Goal: Task Accomplishment & Management: Use online tool/utility

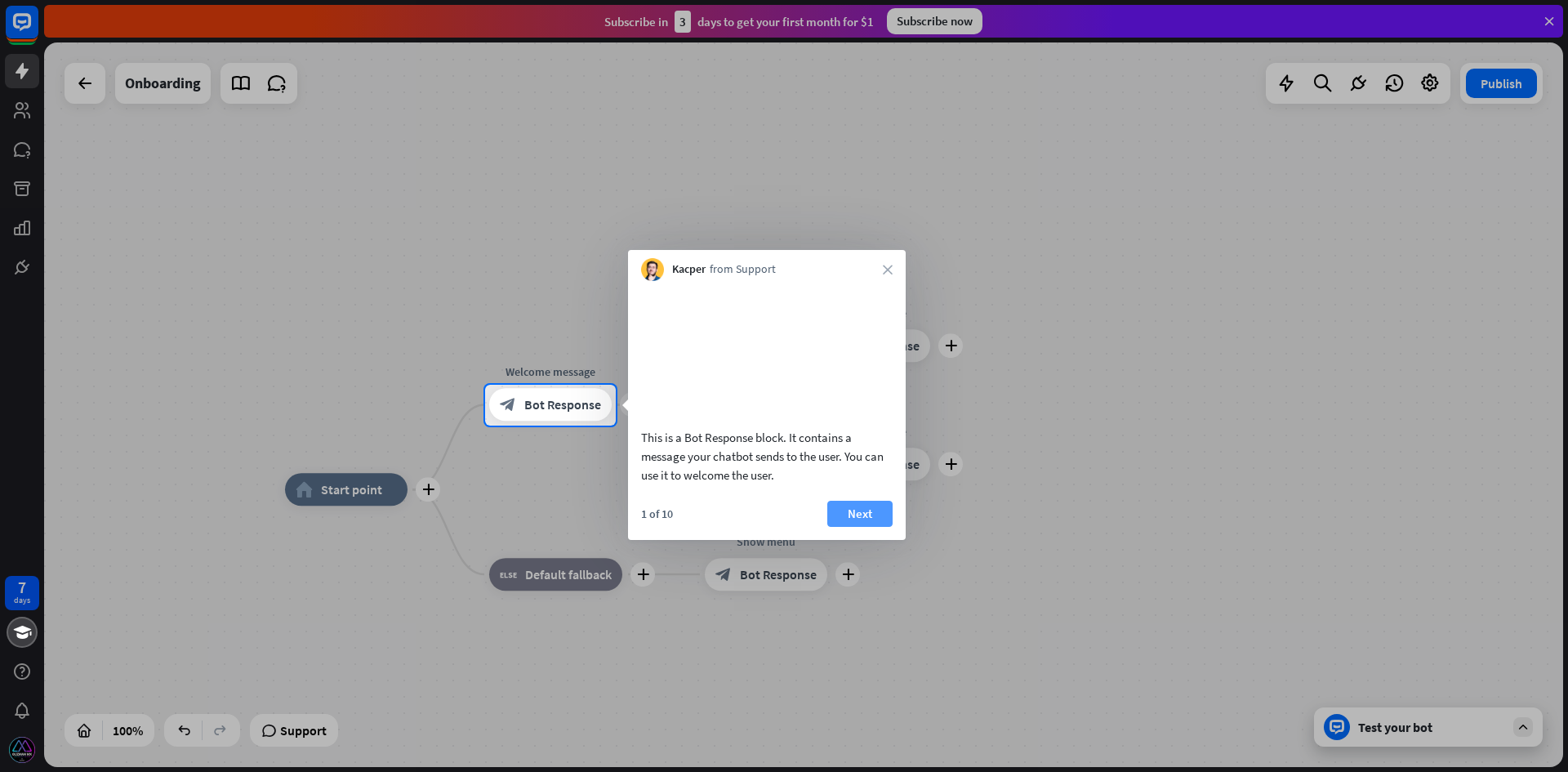
click at [881, 527] on button "Next" at bounding box center [860, 513] width 66 height 26
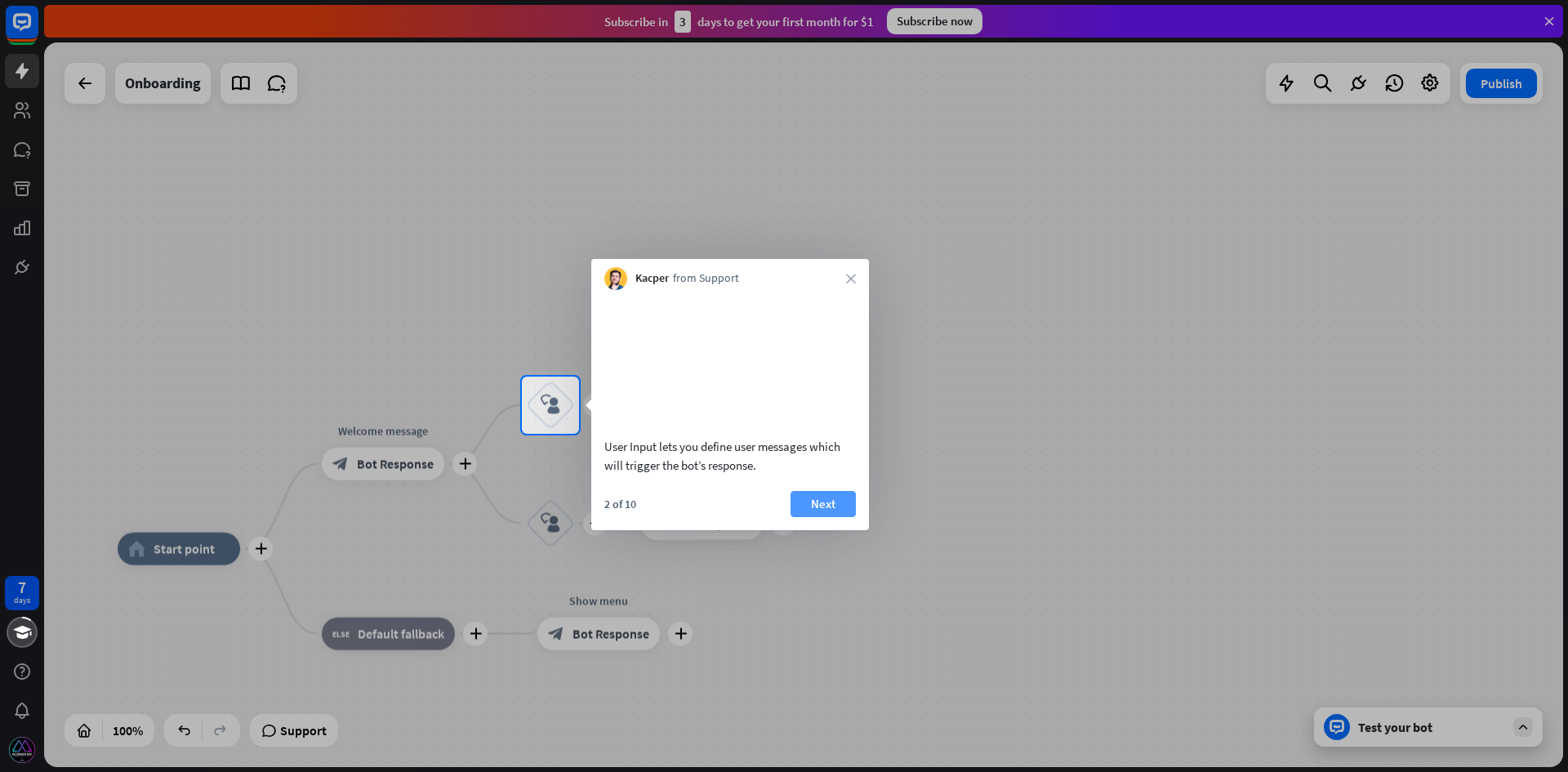
click at [838, 517] on button "Next" at bounding box center [824, 503] width 66 height 26
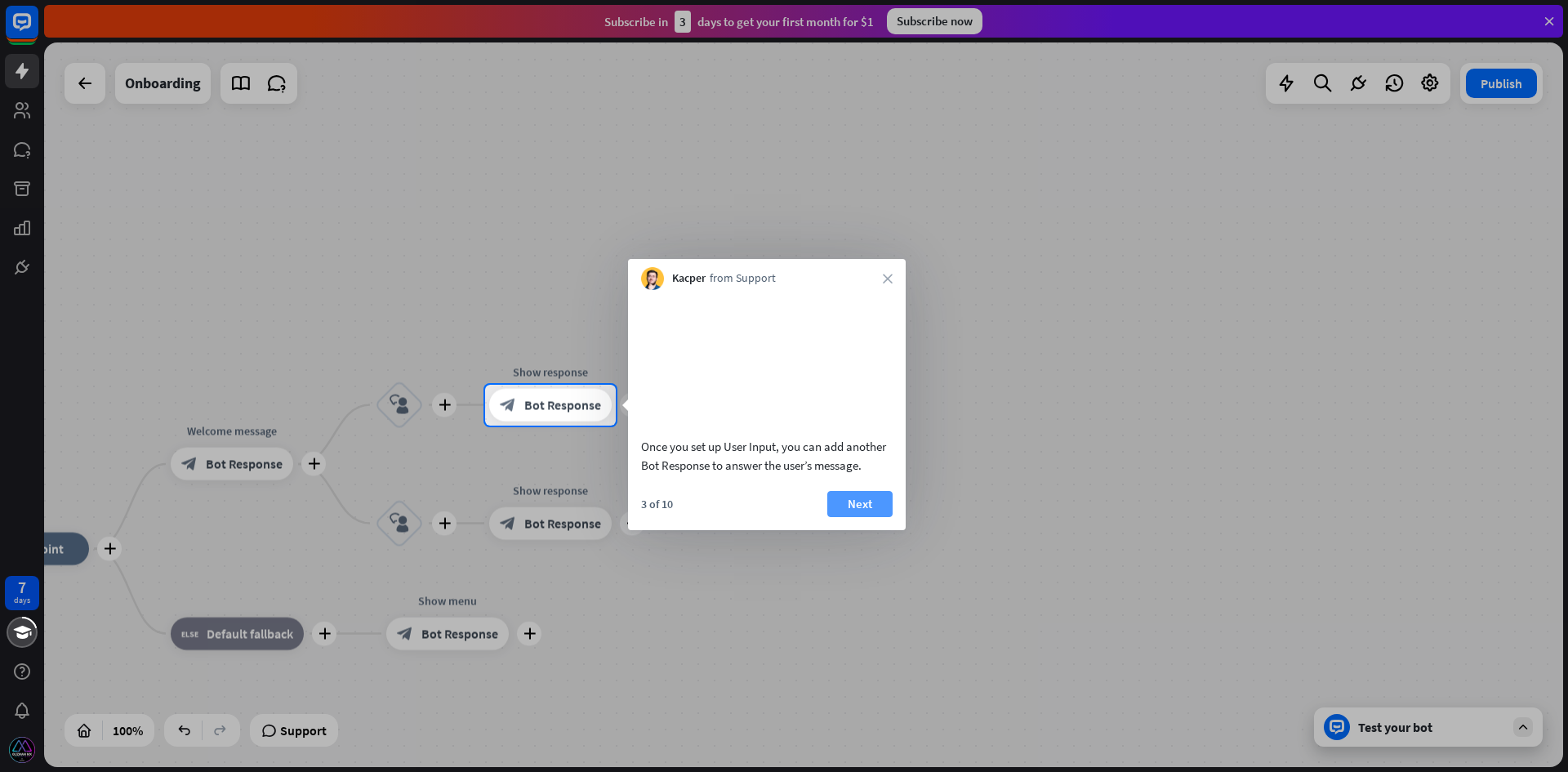
click at [866, 517] on button "Next" at bounding box center [860, 503] width 66 height 26
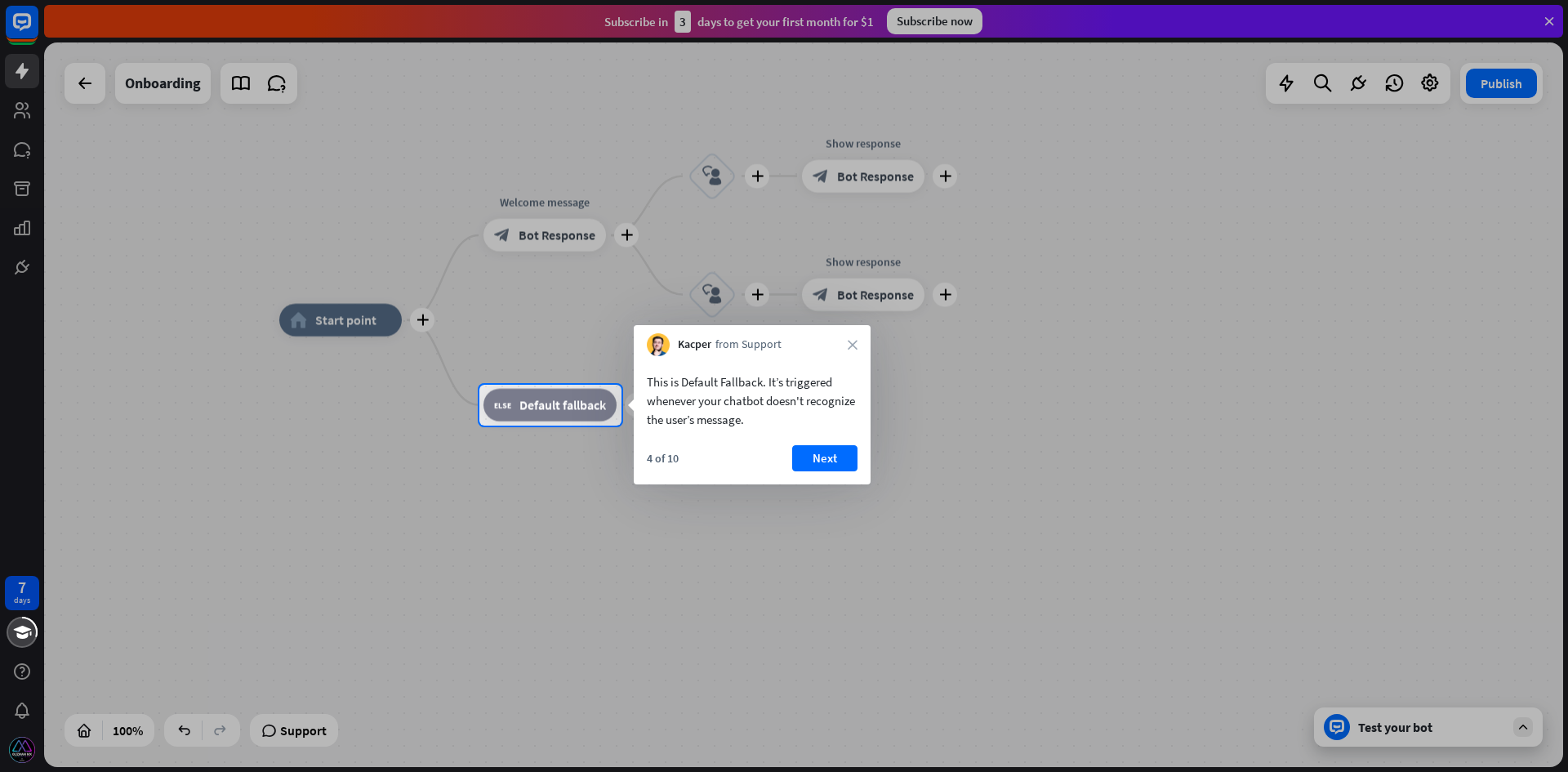
click at [835, 479] on div "4 of 10 Next" at bounding box center [752, 465] width 237 height 39
click at [826, 461] on button "Next" at bounding box center [825, 458] width 66 height 26
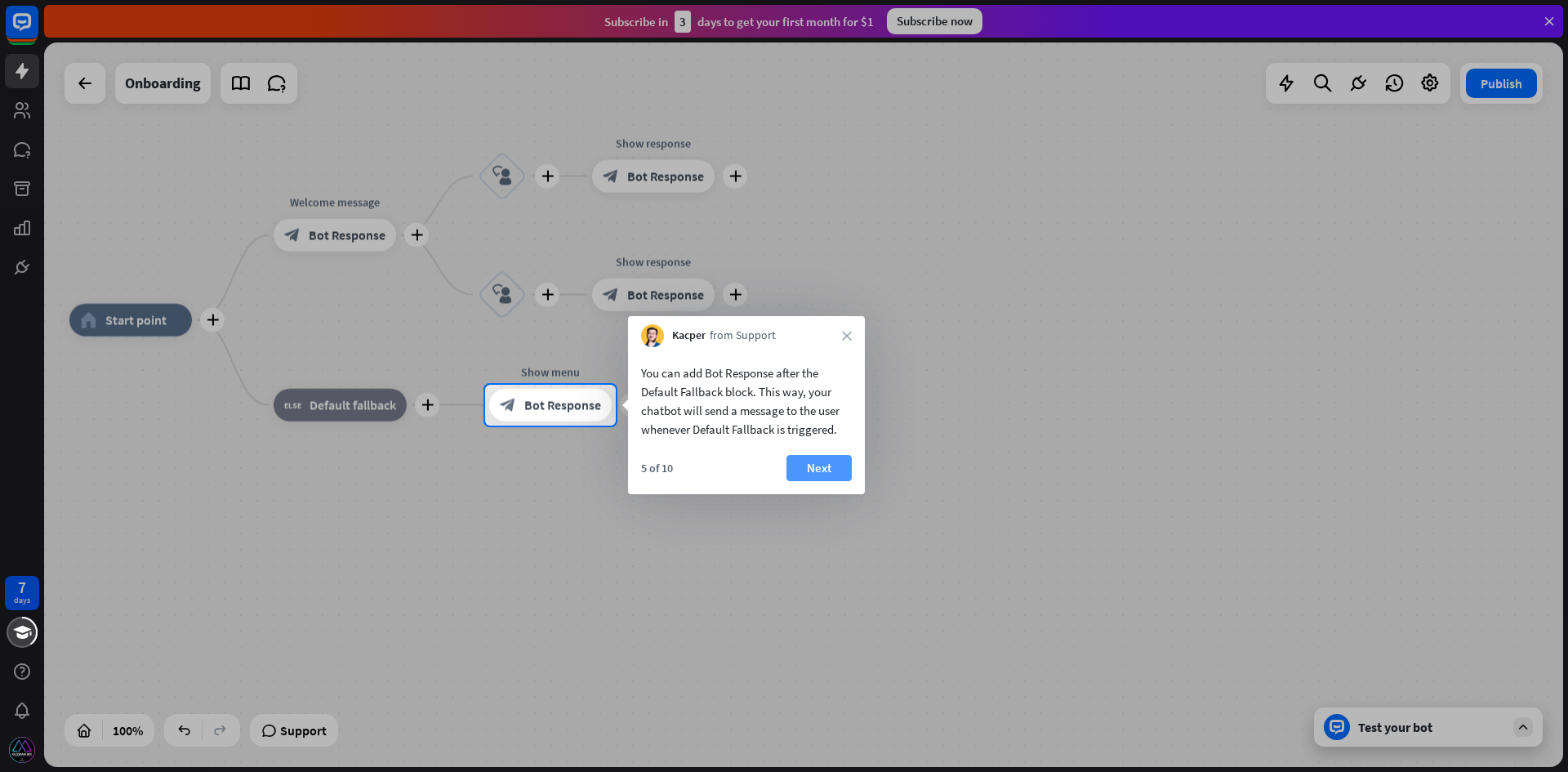
click at [824, 460] on button "Next" at bounding box center [819, 467] width 66 height 26
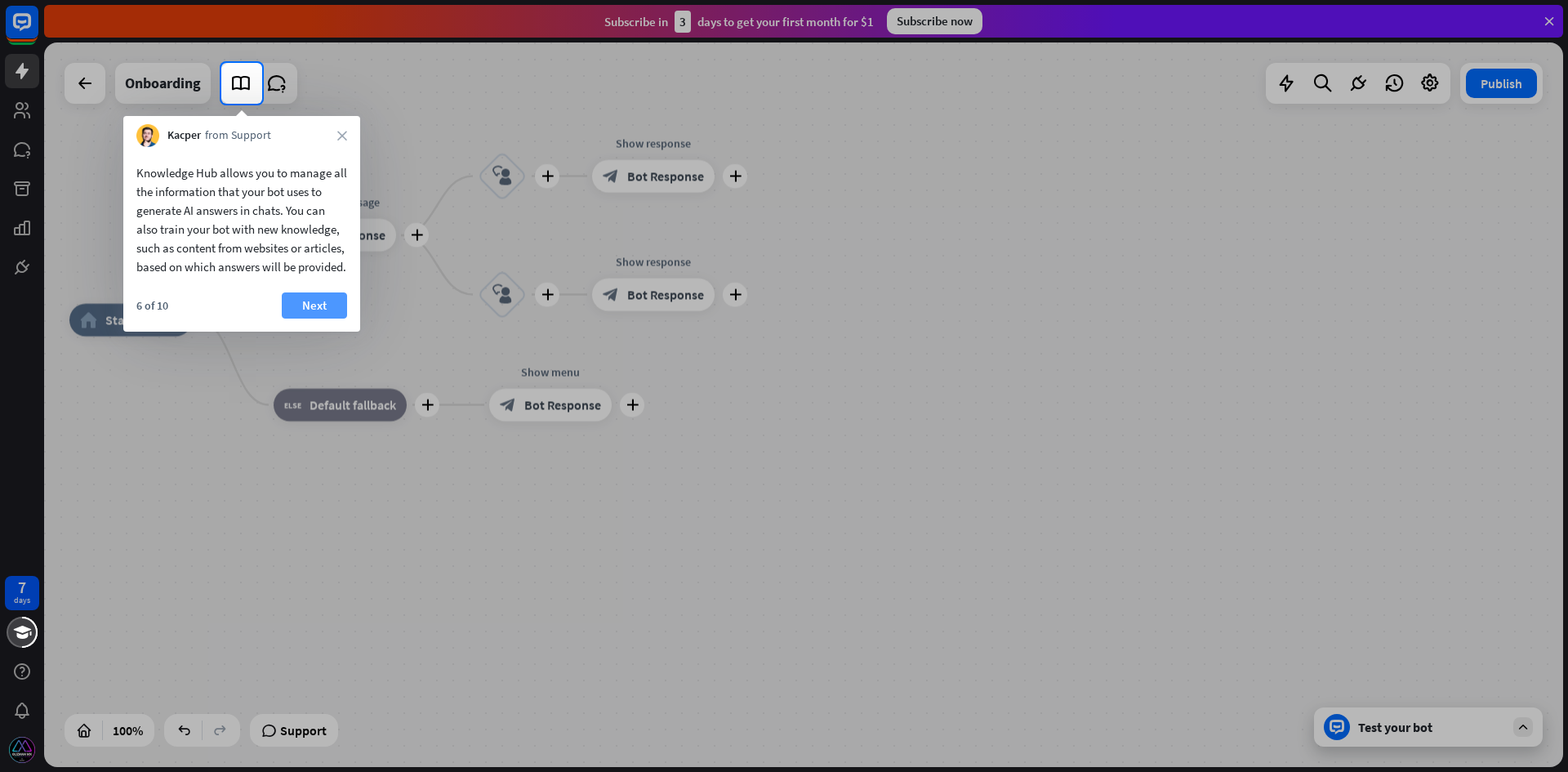
click at [314, 318] on button "Next" at bounding box center [314, 305] width 66 height 26
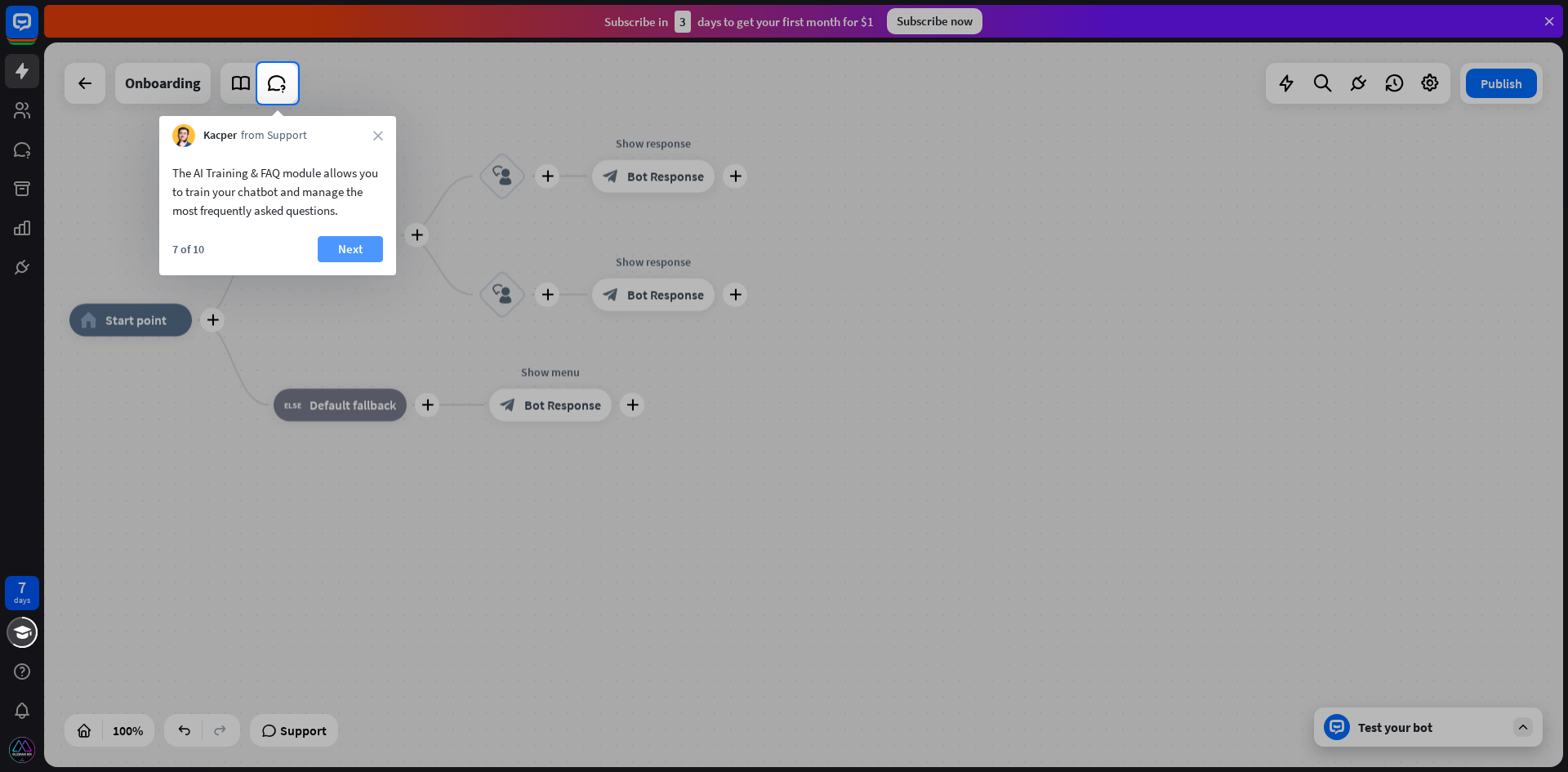
click at [330, 241] on button "Next" at bounding box center [351, 249] width 66 height 26
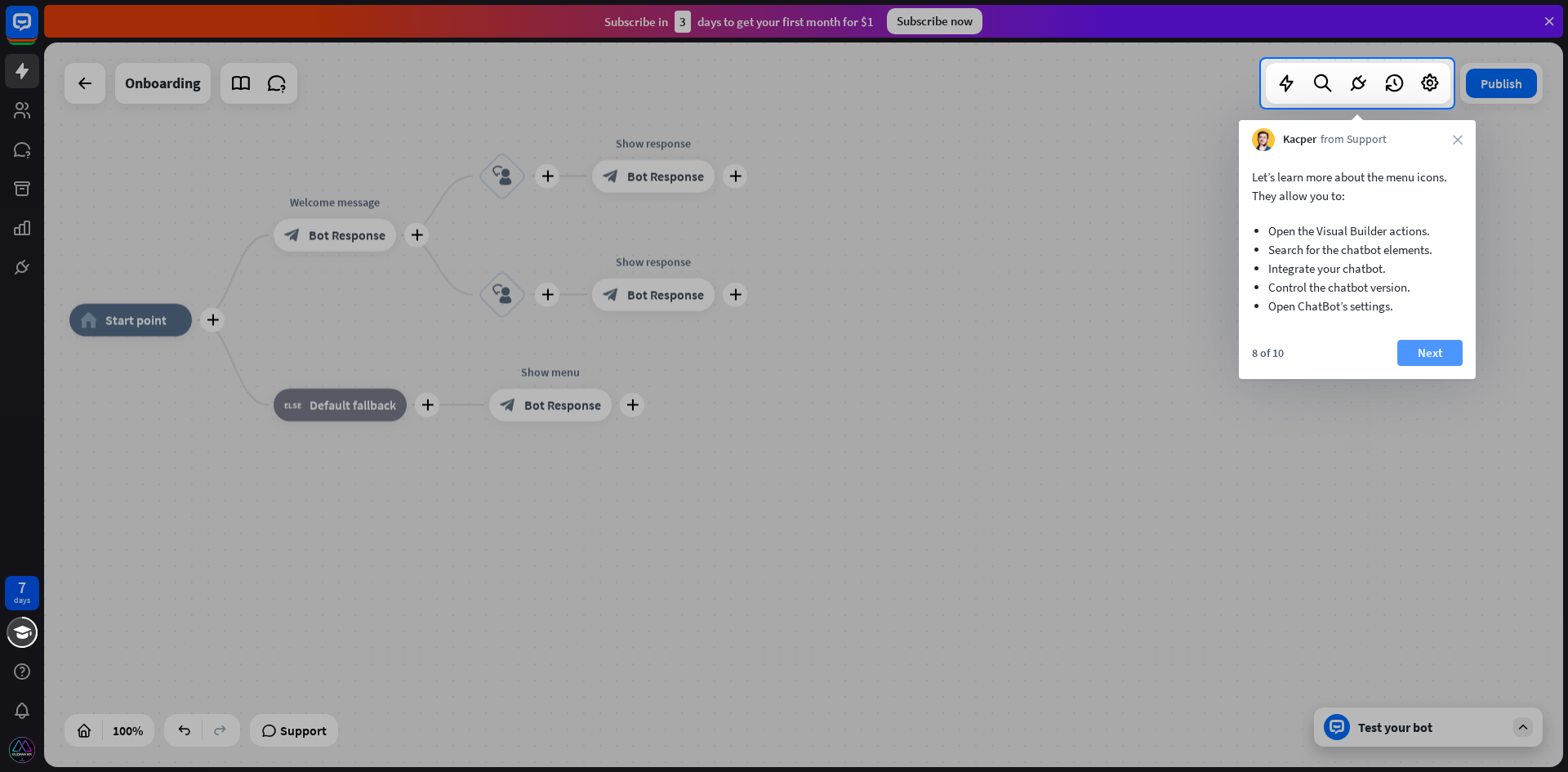
click at [1417, 351] on button "Next" at bounding box center [1430, 352] width 66 height 26
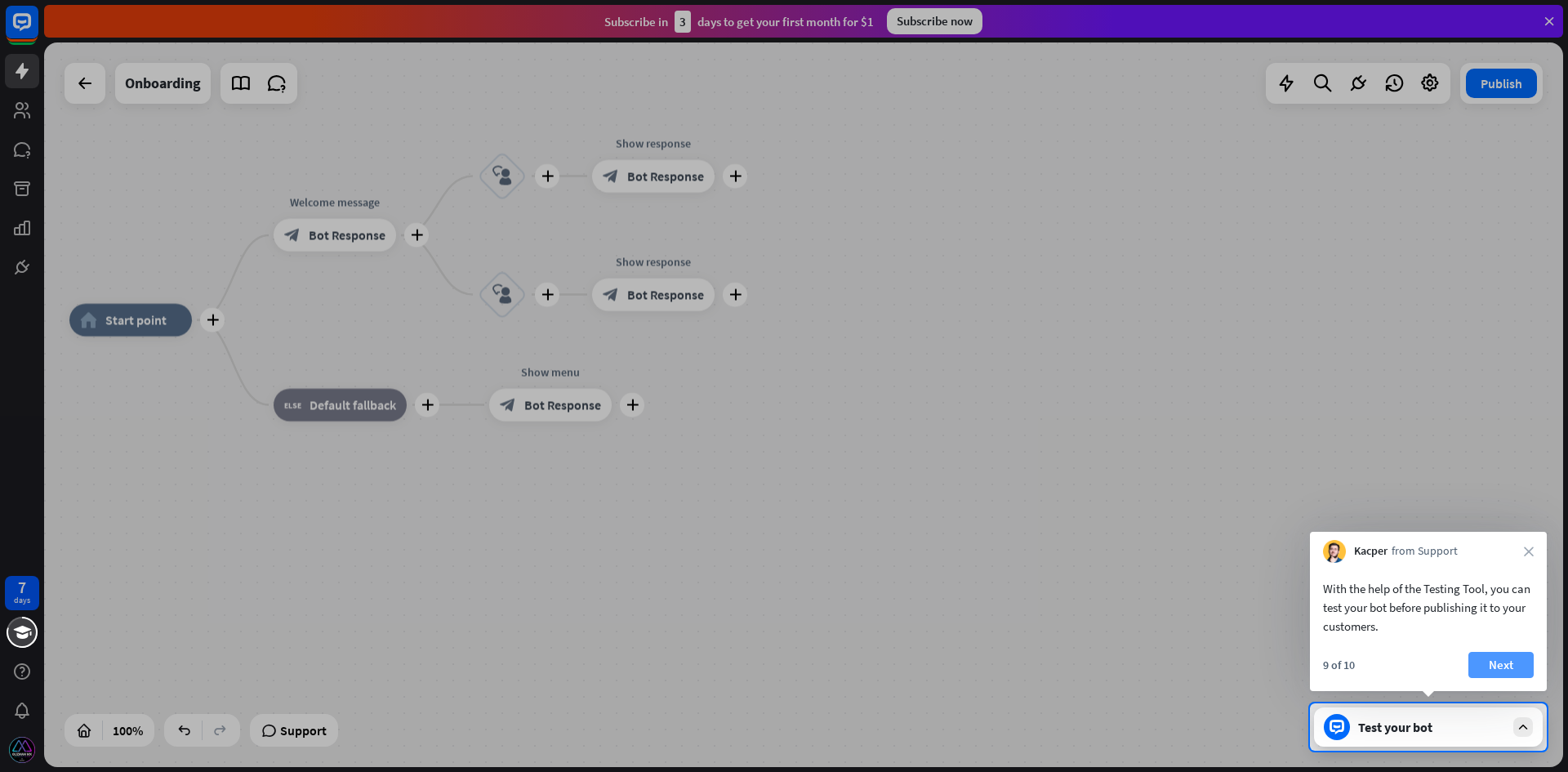
click at [1499, 665] on button "Next" at bounding box center [1501, 665] width 66 height 26
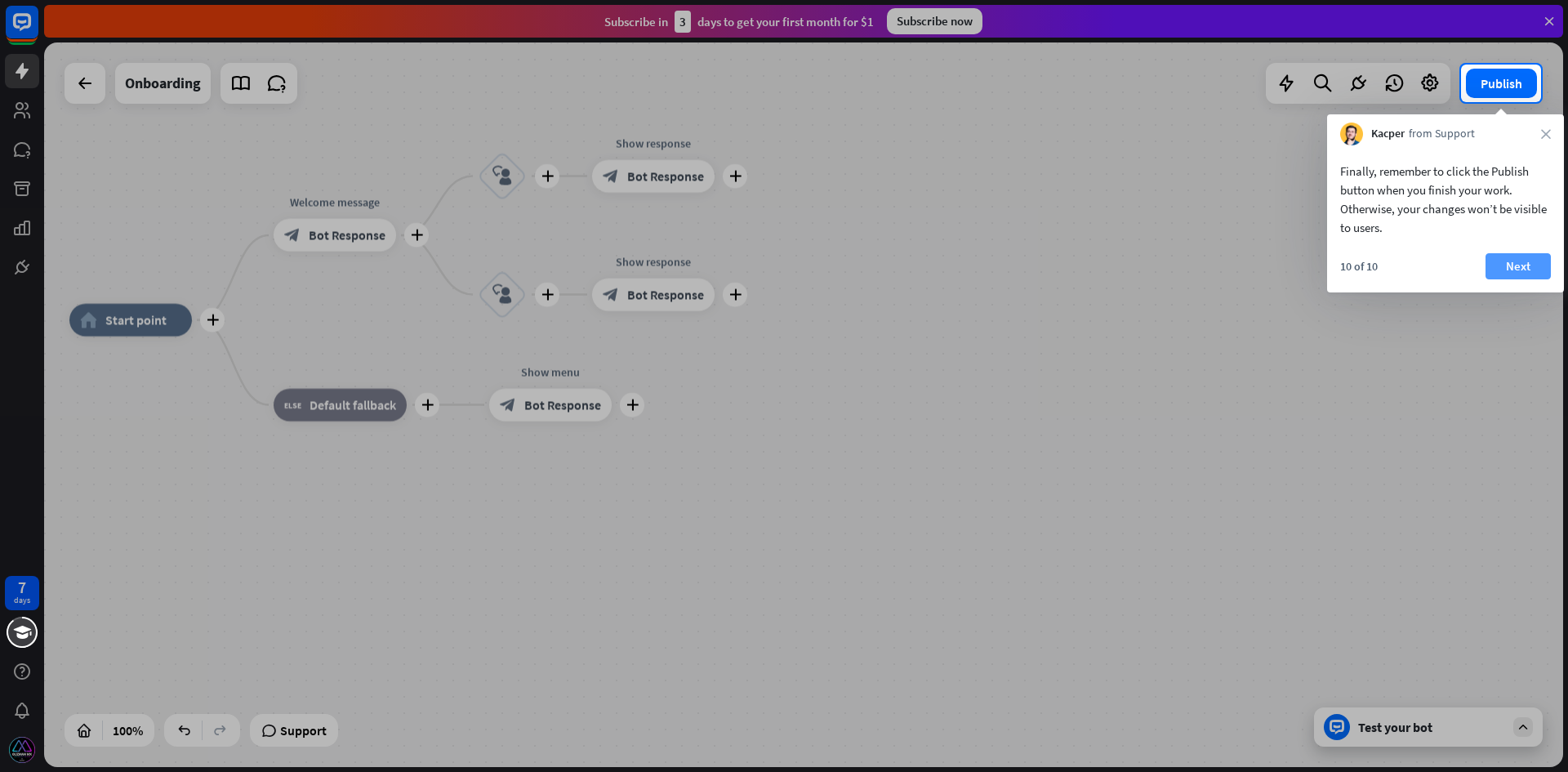
click at [1508, 266] on button "Next" at bounding box center [1518, 266] width 66 height 26
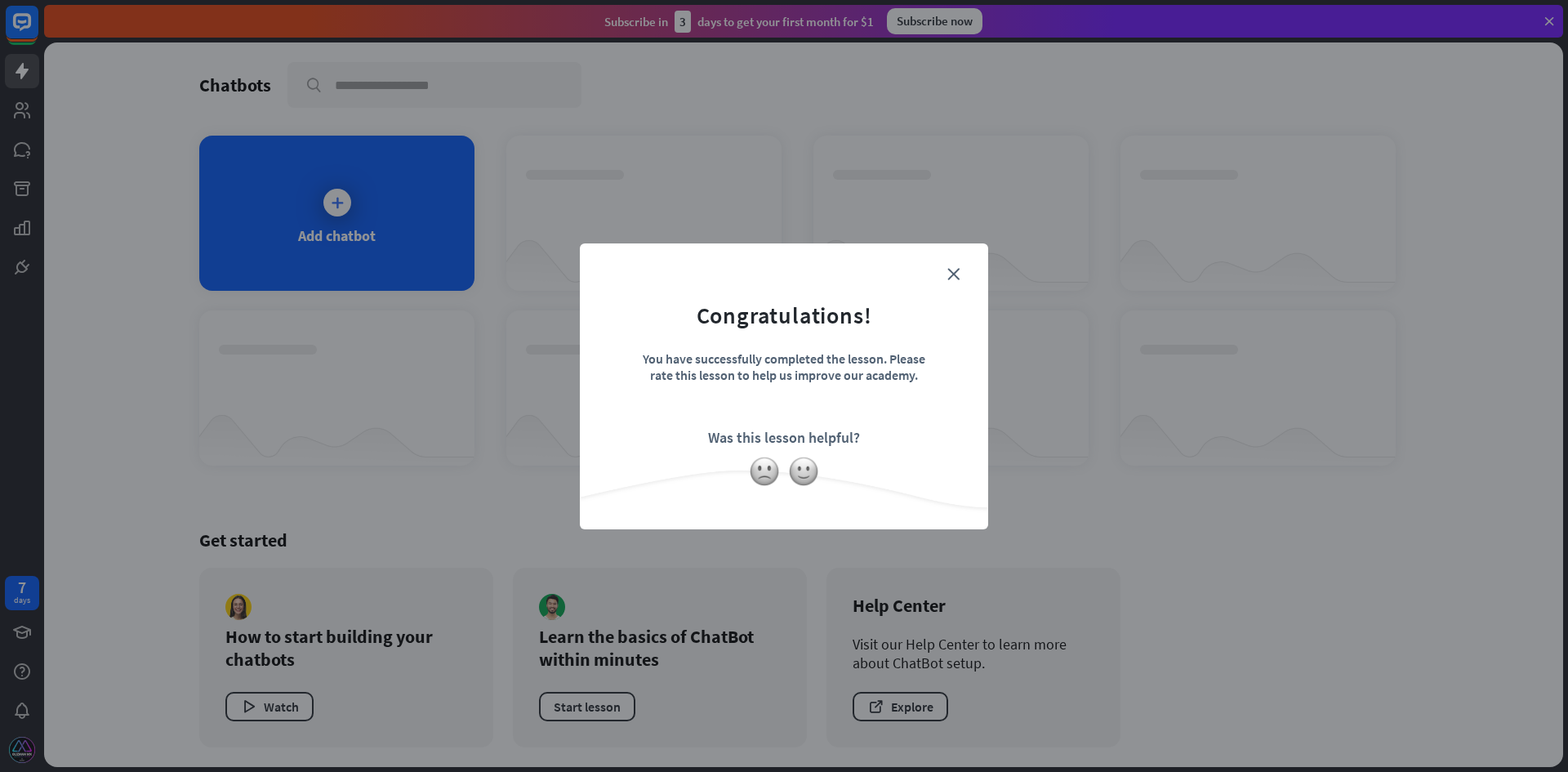
click at [957, 284] on form "Congratulations! You have successfully completed the lesson. Please rate this l…" at bounding box center [784, 362] width 368 height 195
click at [950, 273] on icon "close" at bounding box center [953, 275] width 12 height 12
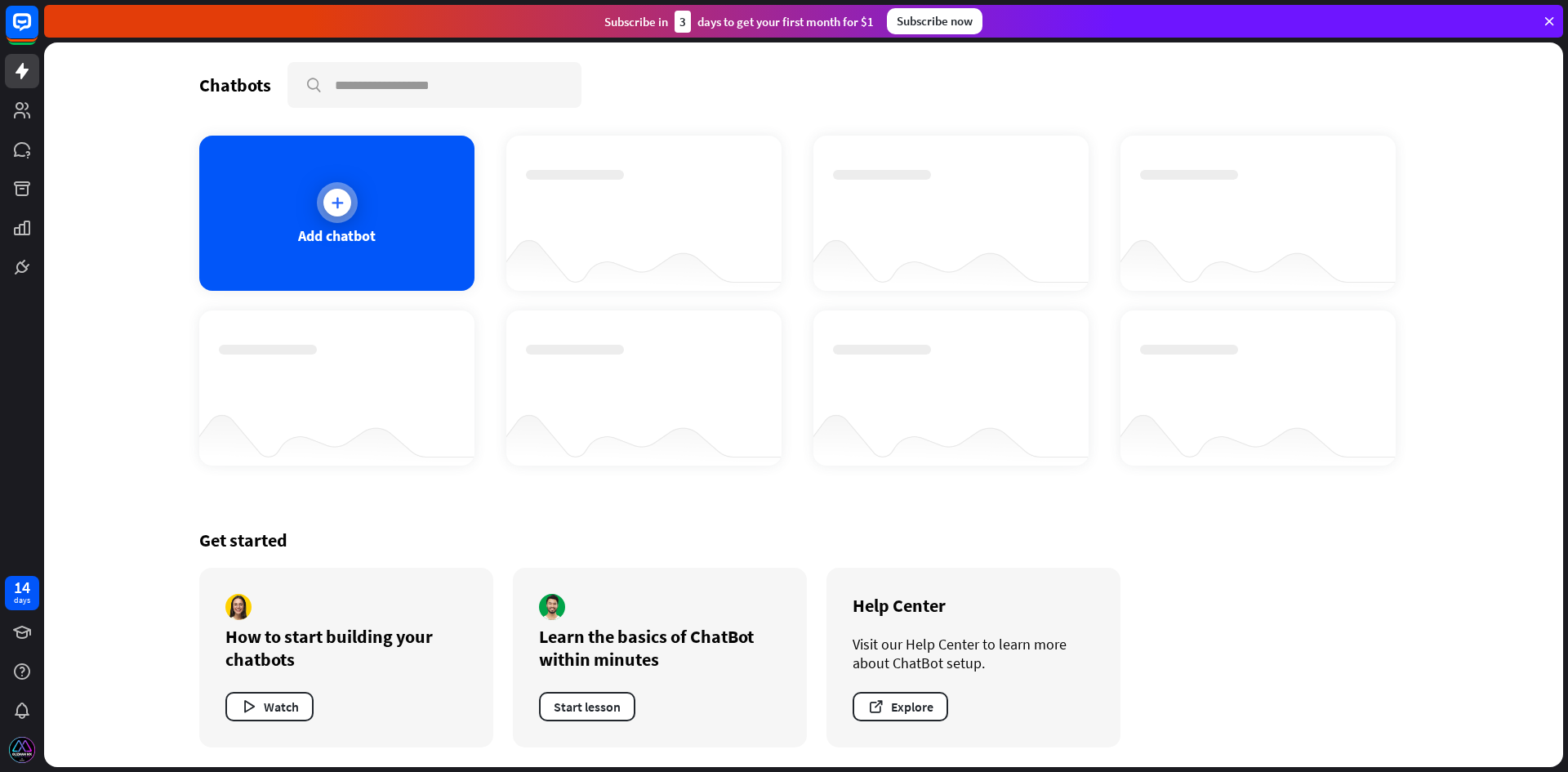
click at [338, 205] on icon at bounding box center [337, 203] width 16 height 16
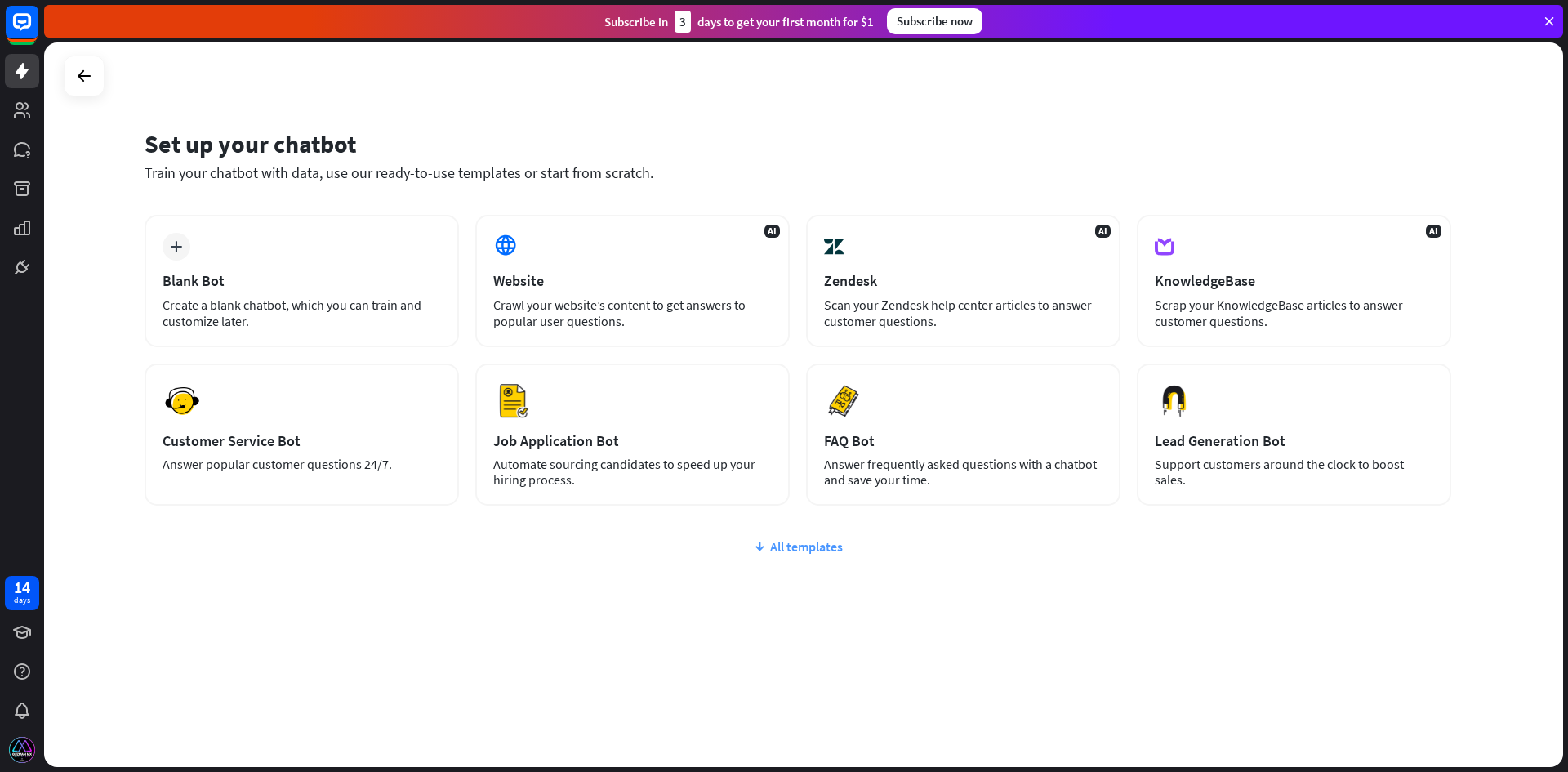
click at [802, 541] on div "All templates" at bounding box center [798, 546] width 1307 height 16
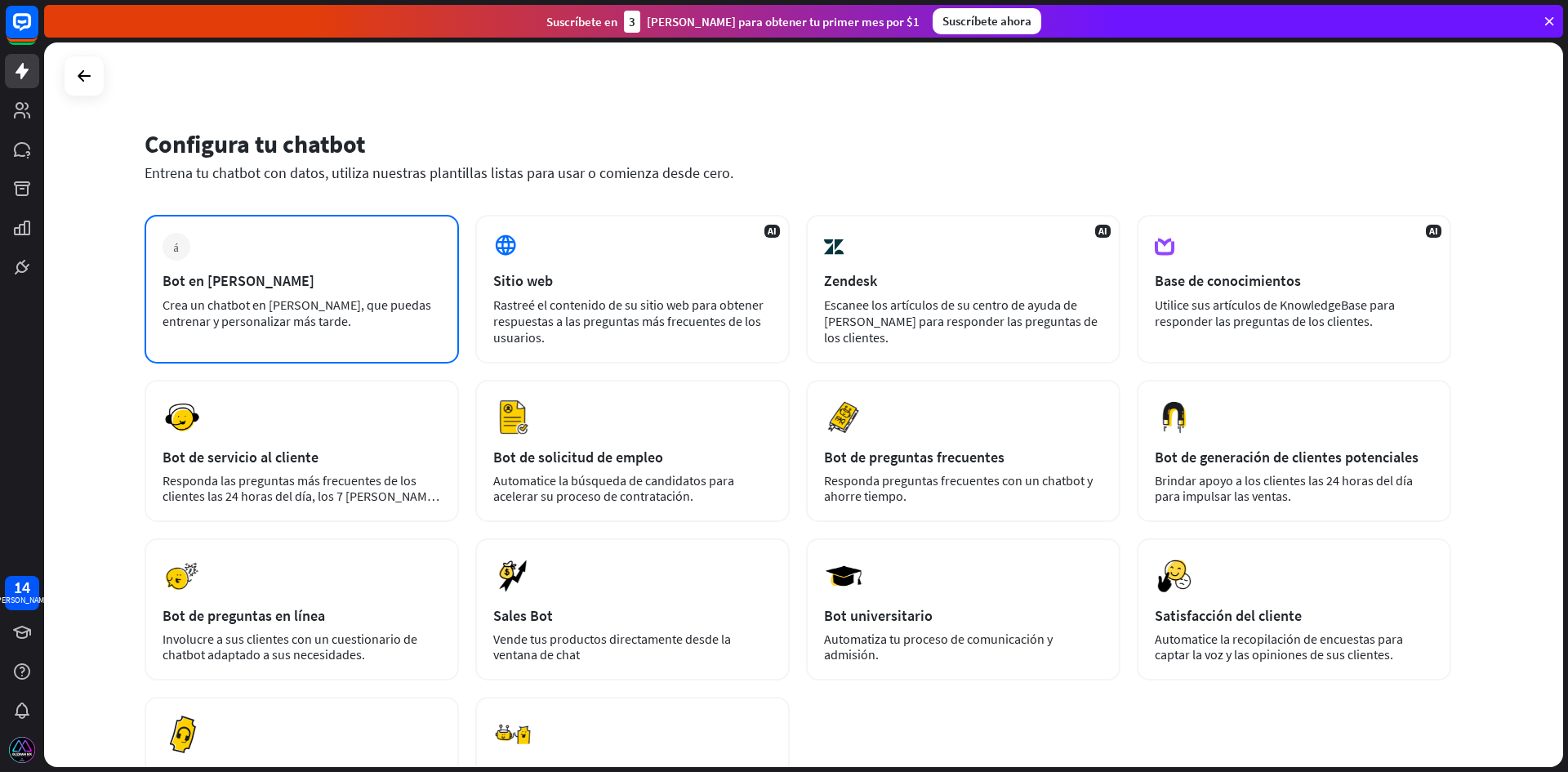
click at [342, 273] on div "Bot en [PERSON_NAME]" at bounding box center [301, 280] width 278 height 19
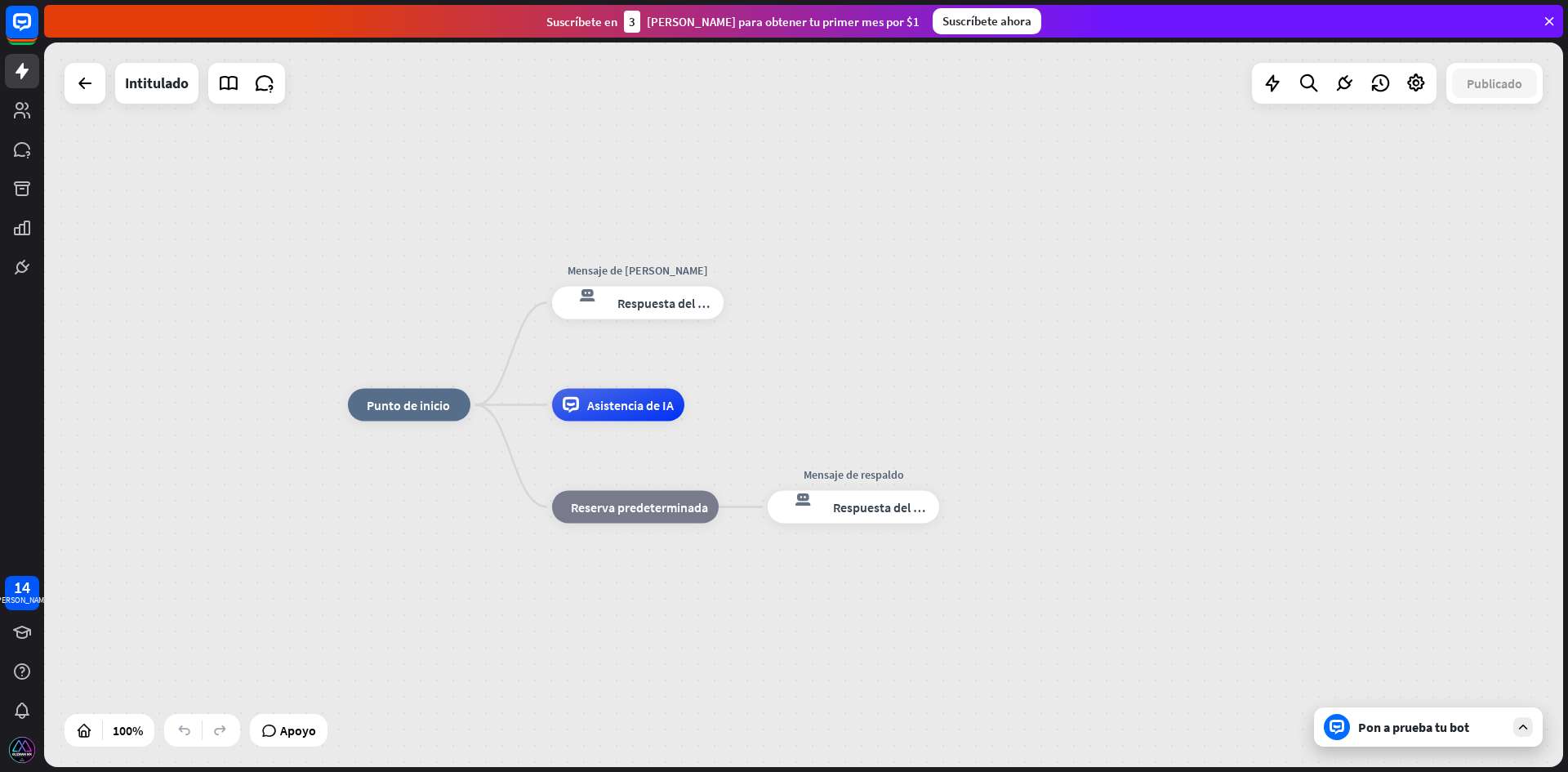
click at [1458, 729] on font "Pon a prueba tu bot" at bounding box center [1413, 727] width 111 height 16
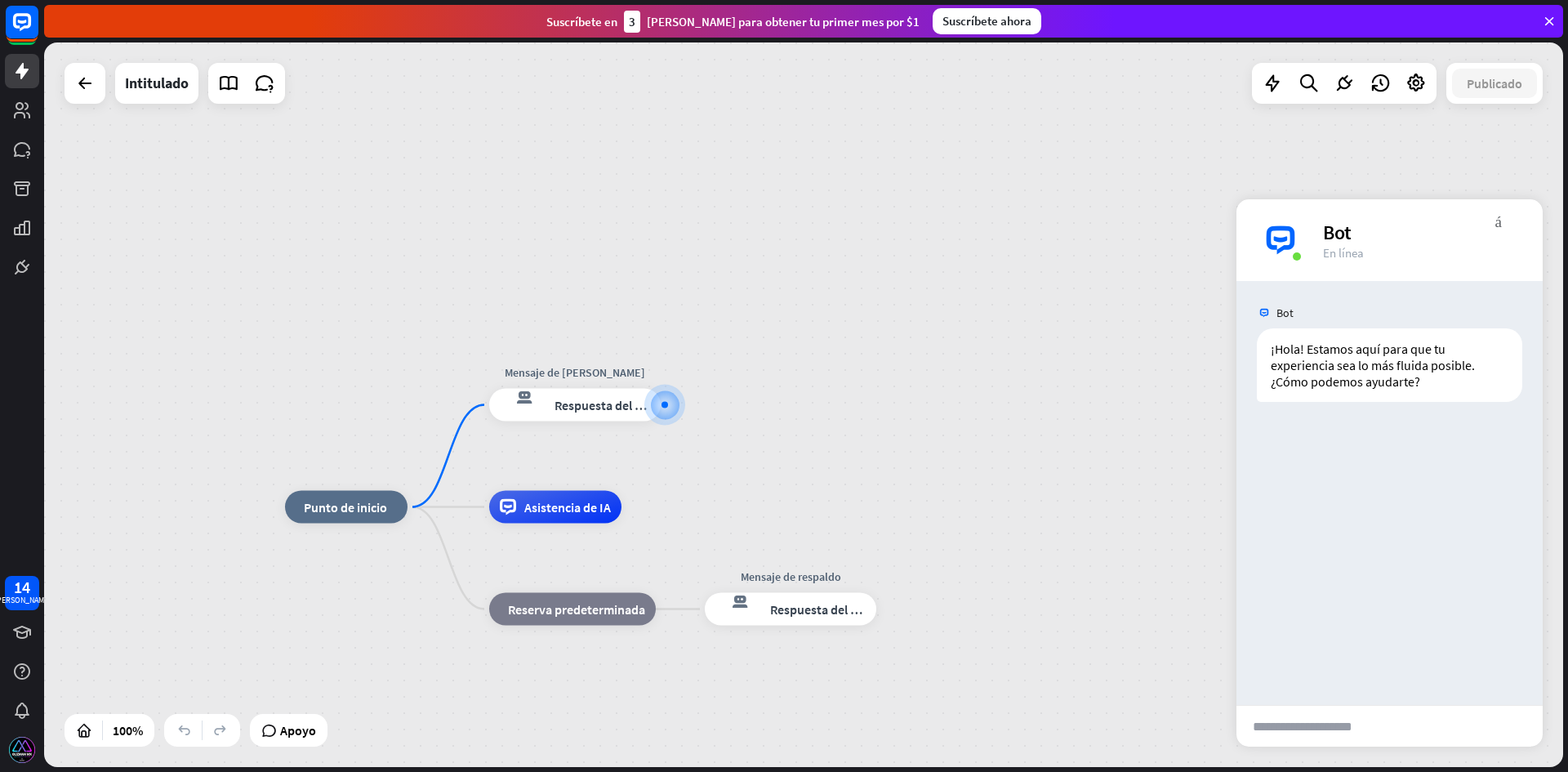
click at [1117, 256] on div "inicio_2 Punto de inicio Mensaje de bienvenida respuesta del bot de bloqueo Res…" at bounding box center [804, 404] width 1519 height 724
click at [20, 270] on icon at bounding box center [21, 267] width 10 height 10
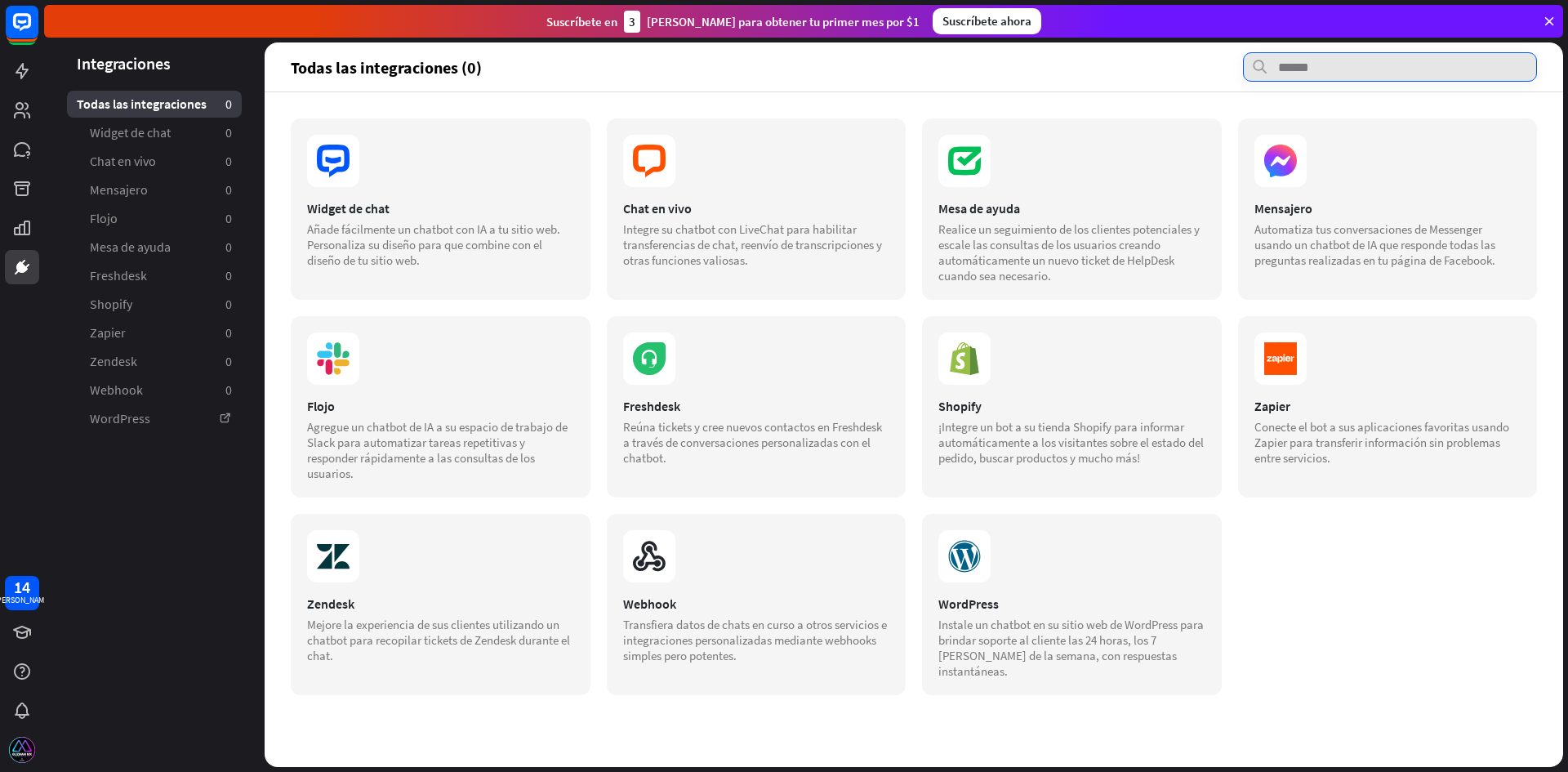
click at [1362, 64] on input "text" at bounding box center [1389, 67] width 294 height 29
click at [1354, 167] on section at bounding box center [1388, 161] width 267 height 52
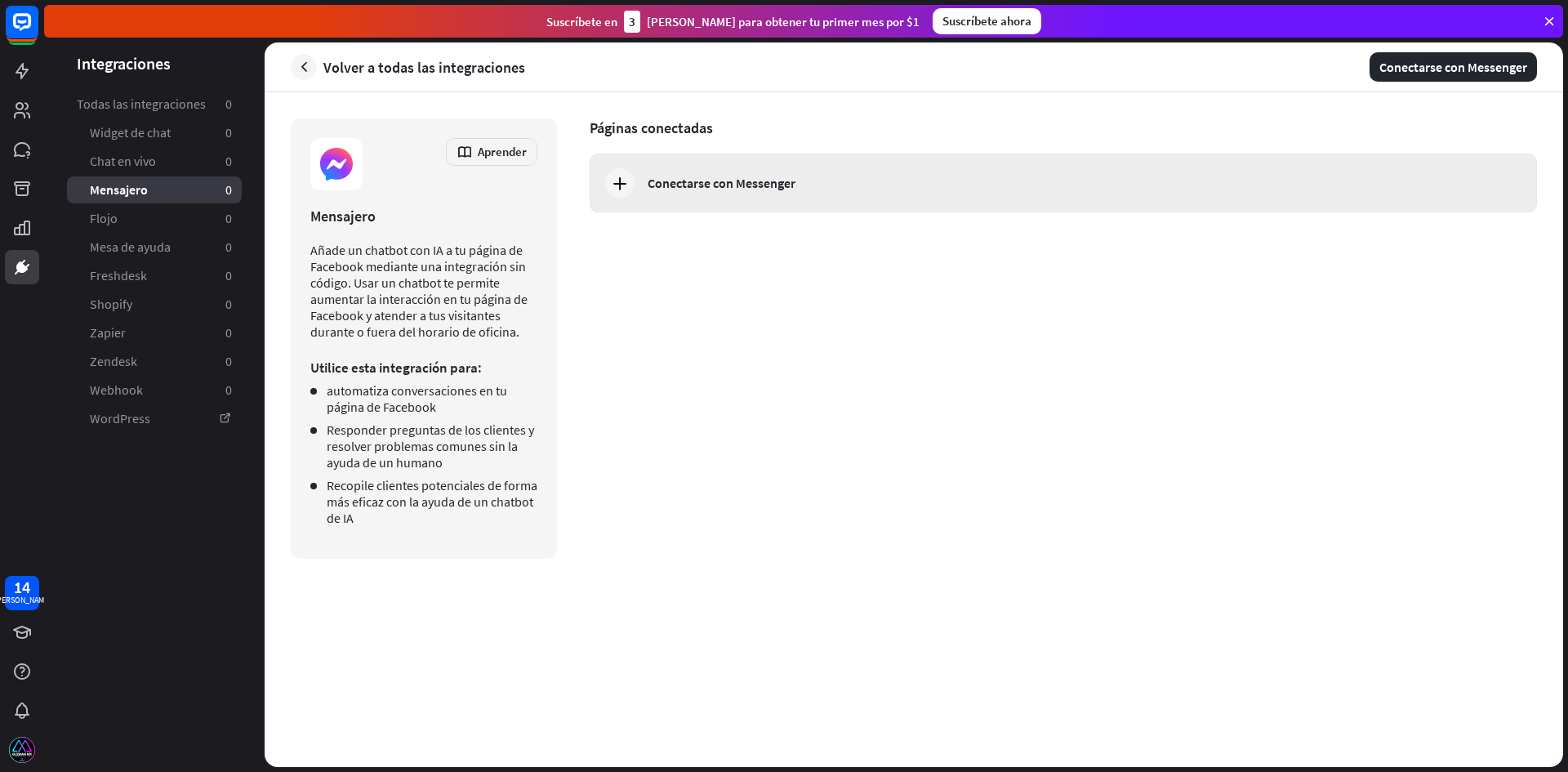
click at [725, 187] on font "Conectarse con Messenger" at bounding box center [721, 183] width 147 height 16
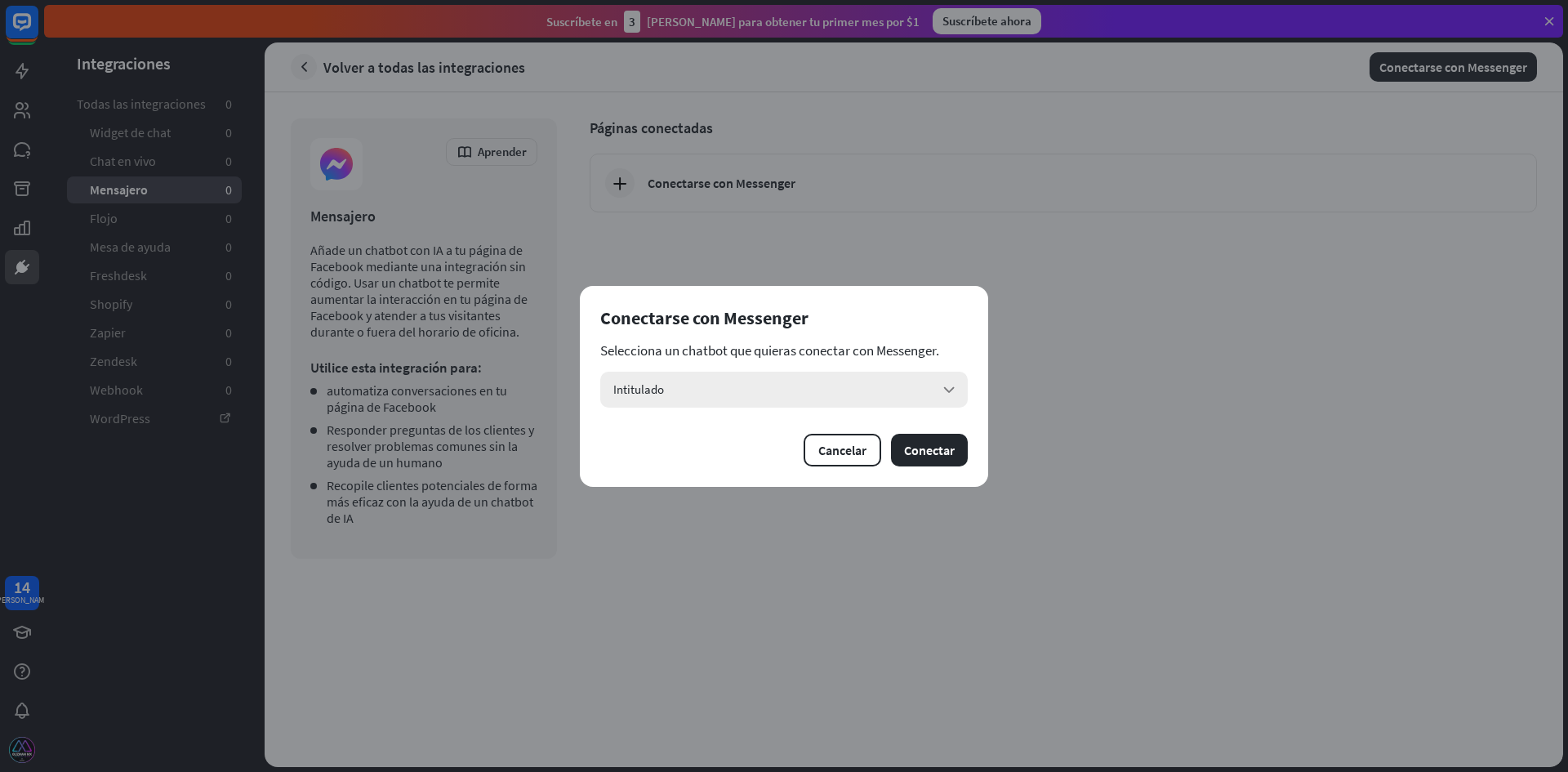
click at [781, 386] on div "Intitulado flecha_abajo" at bounding box center [784, 389] width 368 height 36
click at [771, 393] on input "search" at bounding box center [772, 389] width 318 height 36
click at [665, 430] on font "Intitulado" at bounding box center [644, 434] width 51 height 15
click at [945, 457] on font "Conectar" at bounding box center [929, 450] width 51 height 16
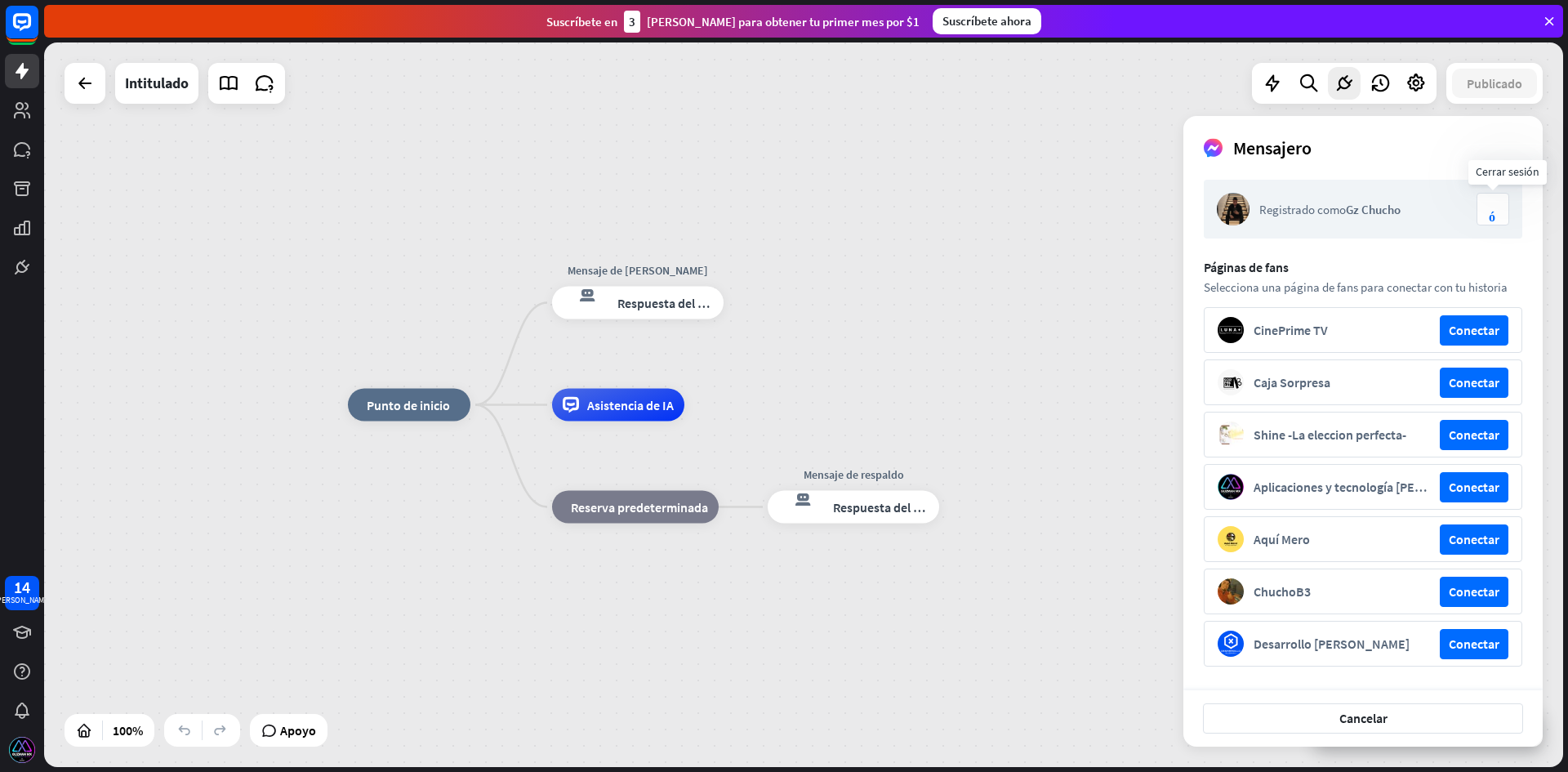
click at [1496, 211] on icon "cerrar sesión" at bounding box center [1492, 209] width 8 height 26
